Goal: Task Accomplishment & Management: Use online tool/utility

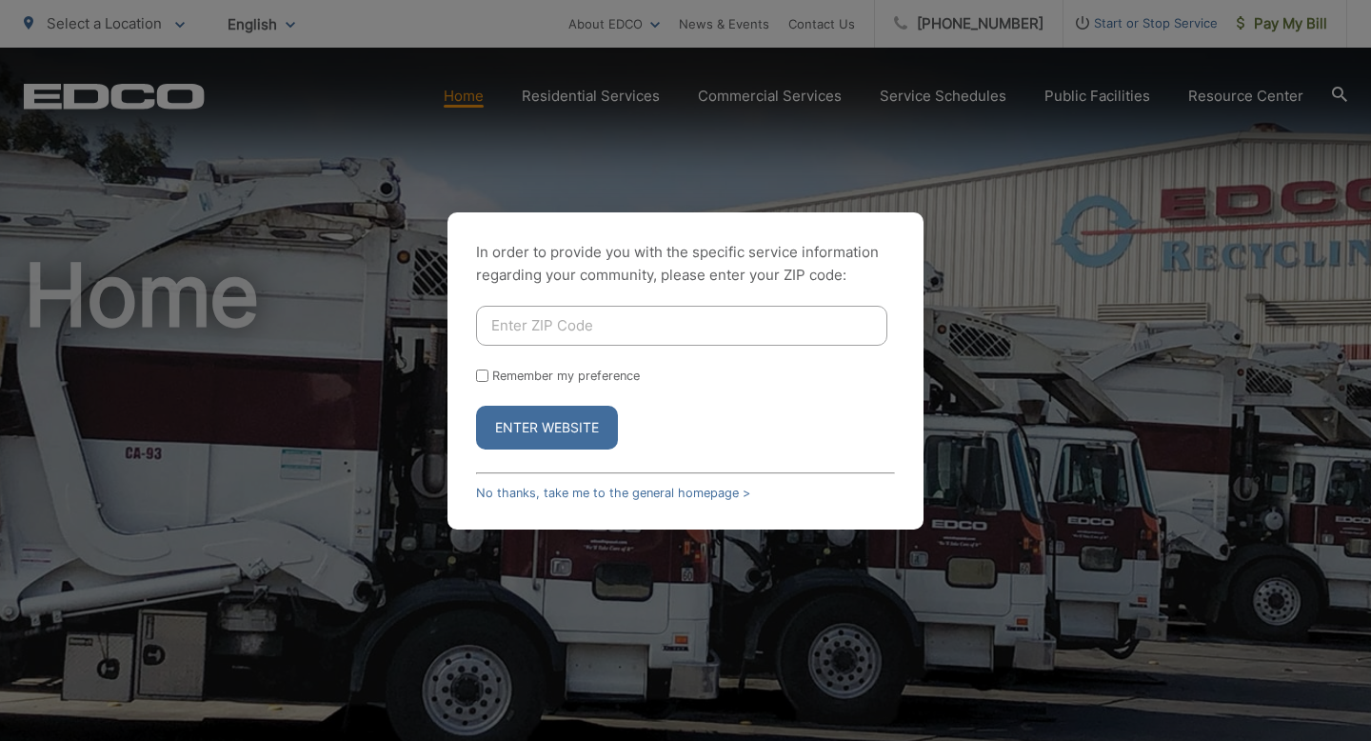
click at [651, 335] on input "Enter ZIP Code" at bounding box center [681, 326] width 411 height 40
type input "91945"
click at [575, 380] on label "Remember my preference" at bounding box center [566, 376] width 148 height 14
click at [488, 380] on input "Remember my preference" at bounding box center [482, 375] width 12 height 12
checkbox input "true"
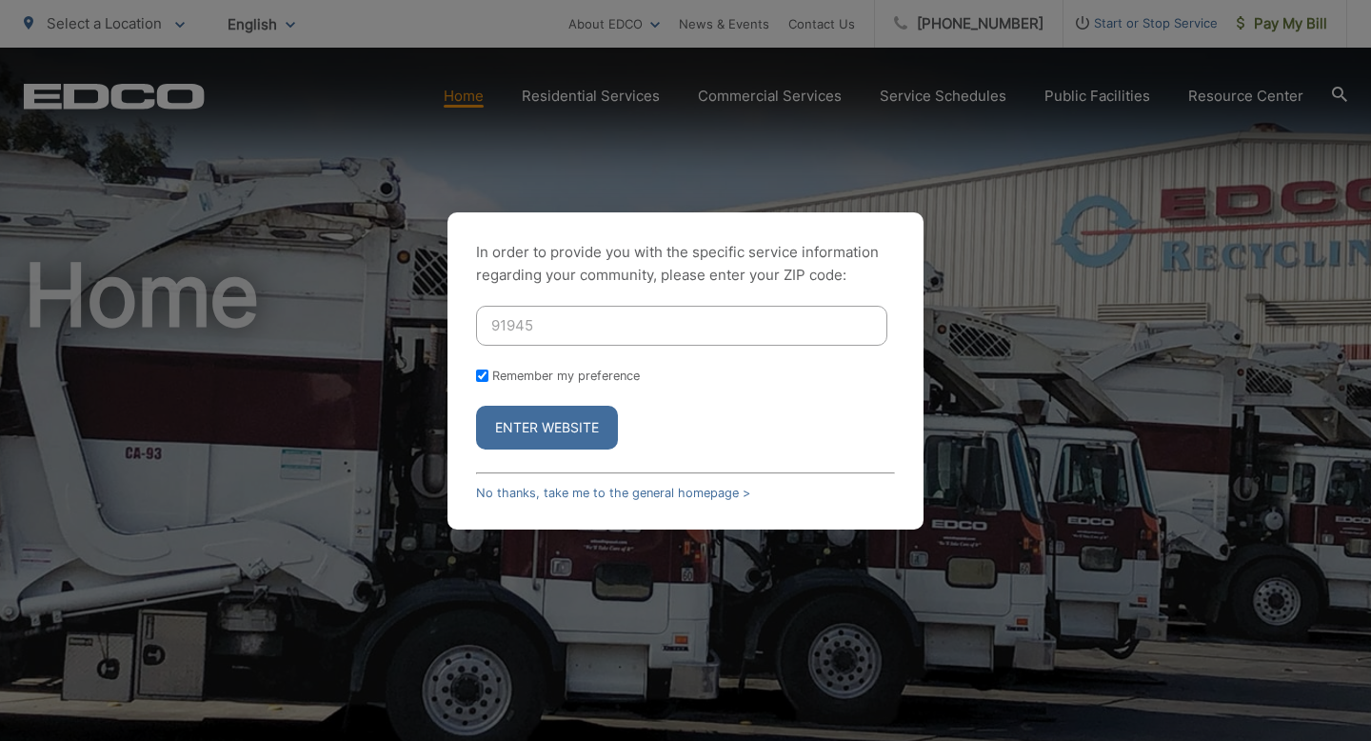
click at [543, 430] on button "Enter Website" at bounding box center [547, 428] width 142 height 44
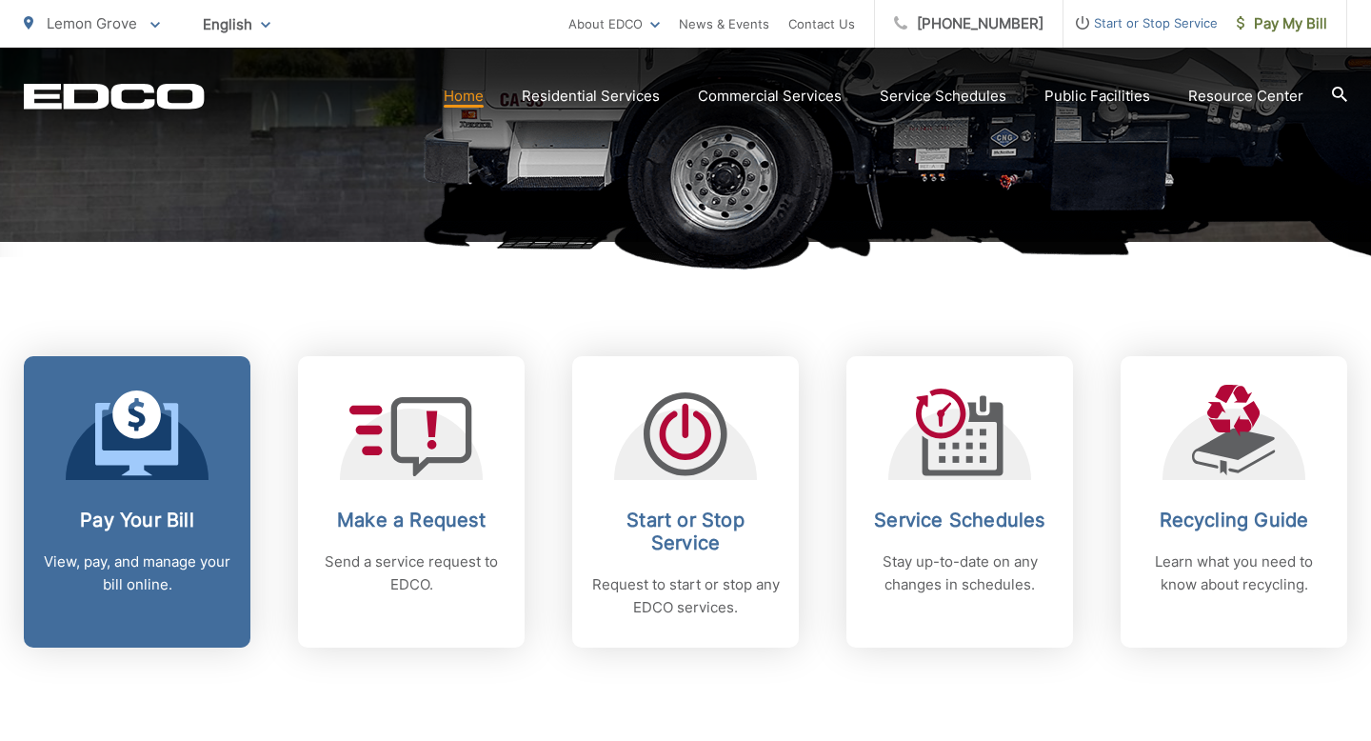
scroll to position [598, 0]
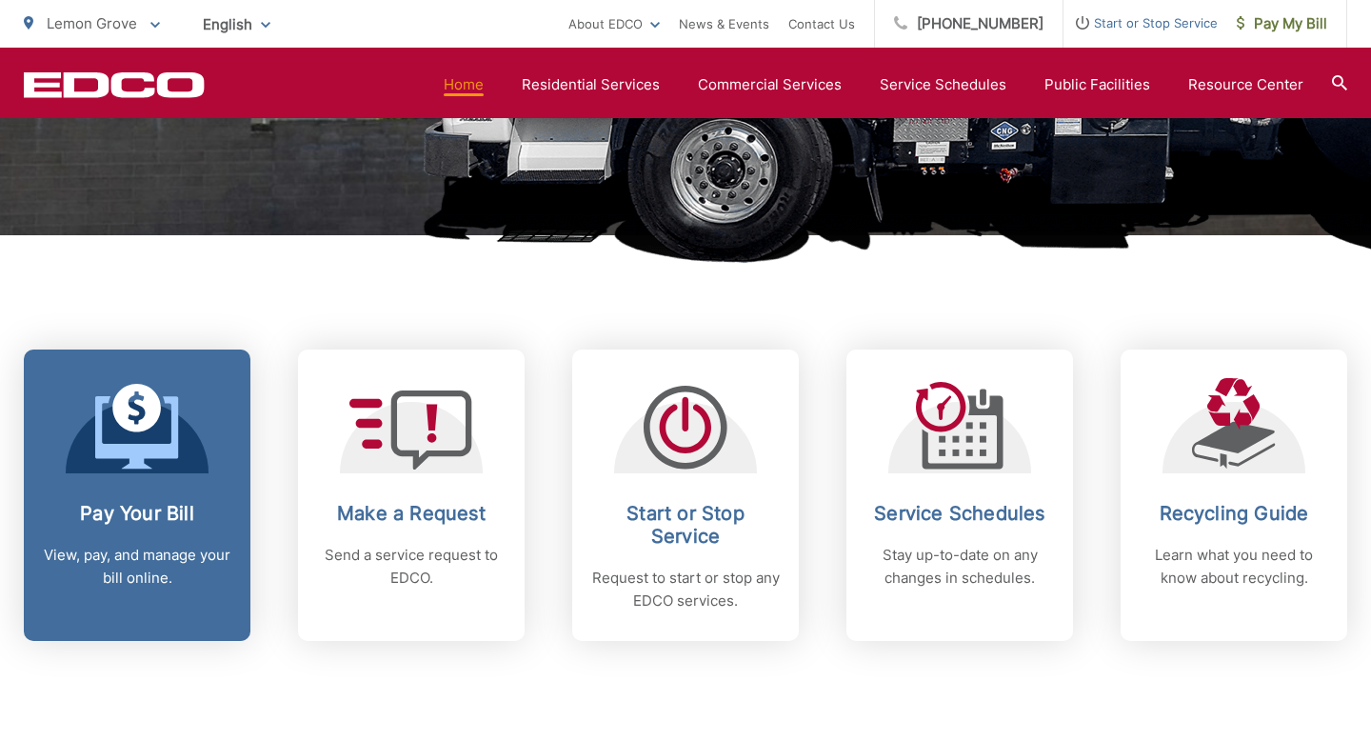
click at [93, 503] on h2 "Pay Your Bill" at bounding box center [137, 513] width 189 height 23
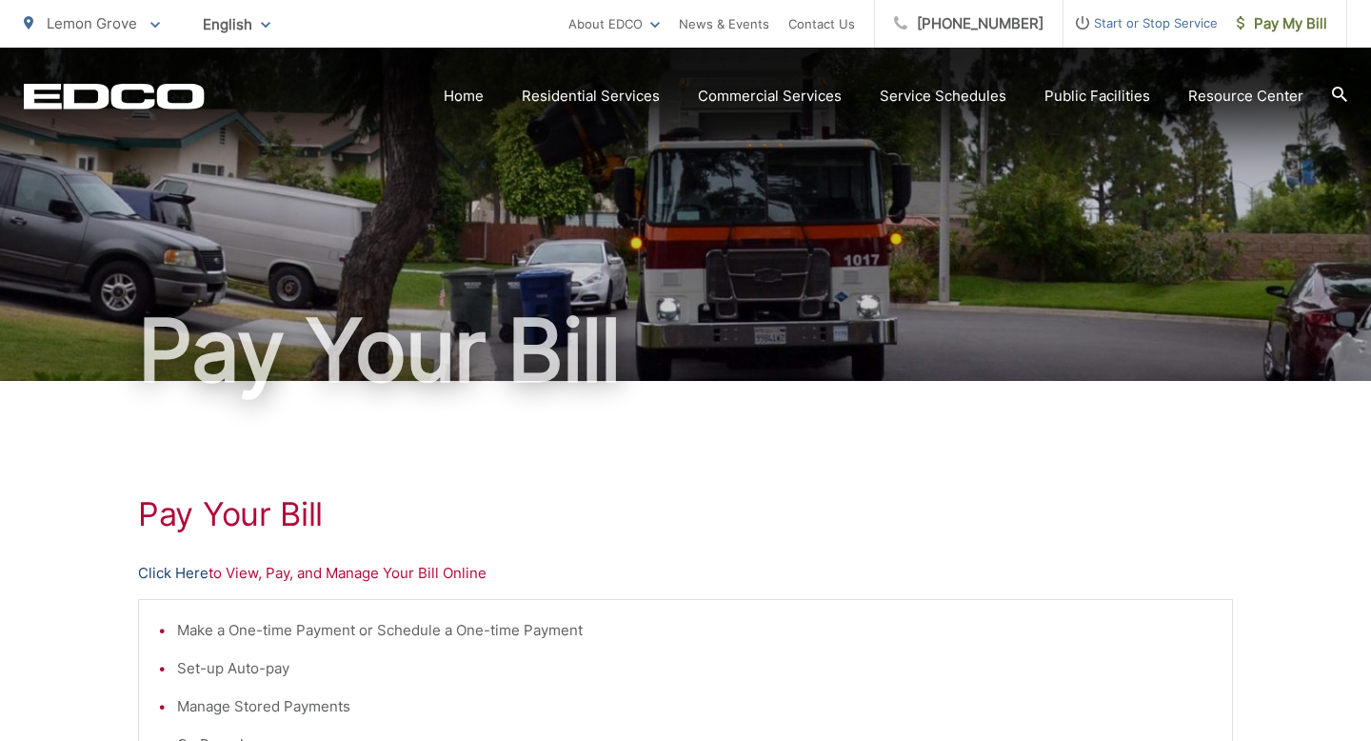
click at [162, 574] on link "Click Here" at bounding box center [173, 573] width 70 height 23
